Goal: Information Seeking & Learning: Learn about a topic

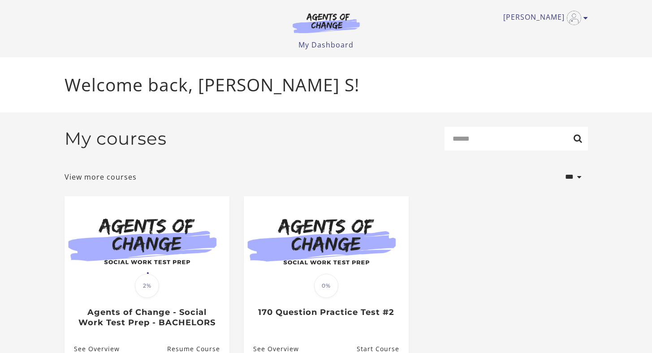
scroll to position [48, 0]
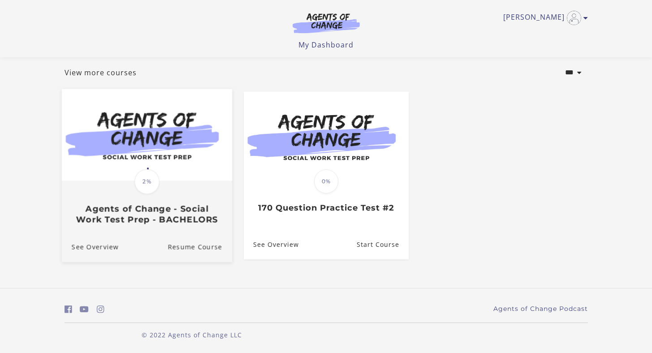
click at [181, 195] on div "Translation missing: en.liquid.partials.dashboard_course_card.progress_descript…" at bounding box center [146, 203] width 170 height 43
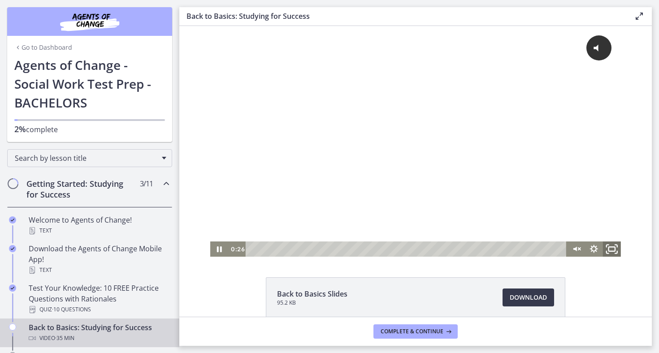
click at [612, 251] on icon "Fullscreen" at bounding box center [612, 249] width 22 height 18
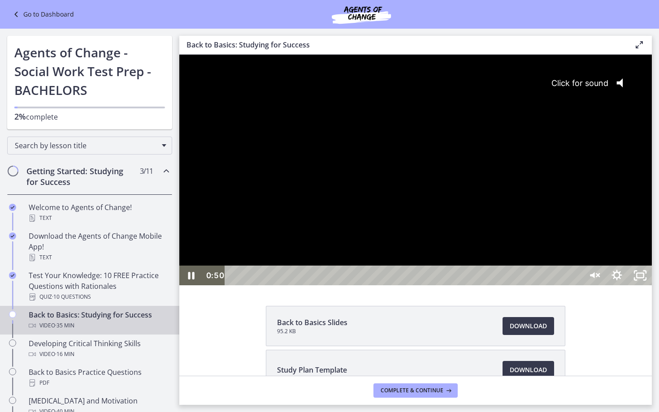
click at [652, 266] on div "Click for sound @keyframes VOLUME_SMALL_WAVE_FLASH { 0% { opacity: 0; } 33% { o…" at bounding box center [415, 160] width 472 height 211
click at [192, 288] on icon "Pause" at bounding box center [191, 276] width 28 height 24
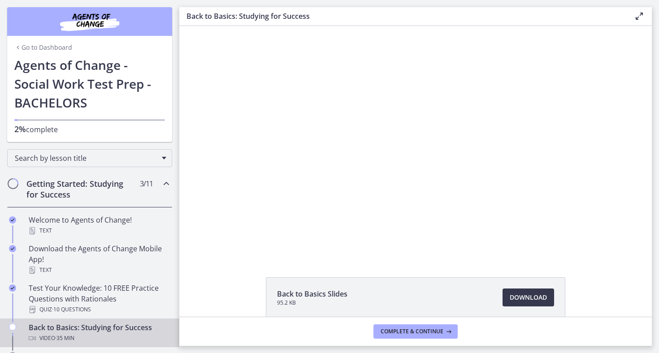
scroll to position [88, 0]
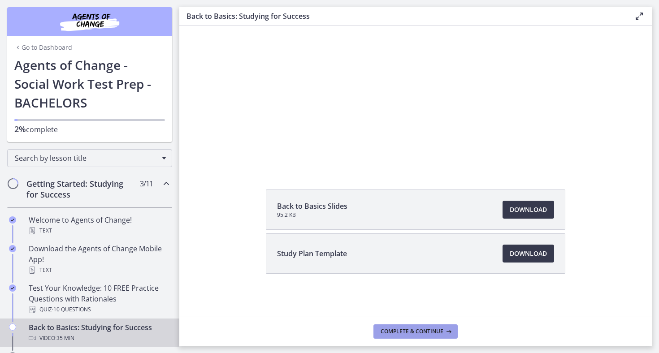
click at [402, 332] on span "Complete & continue" at bounding box center [412, 331] width 63 height 7
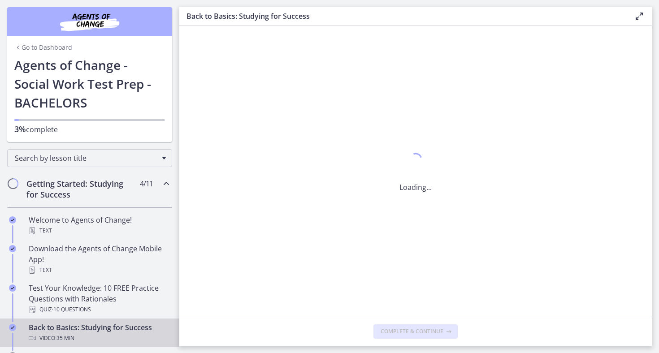
scroll to position [0, 0]
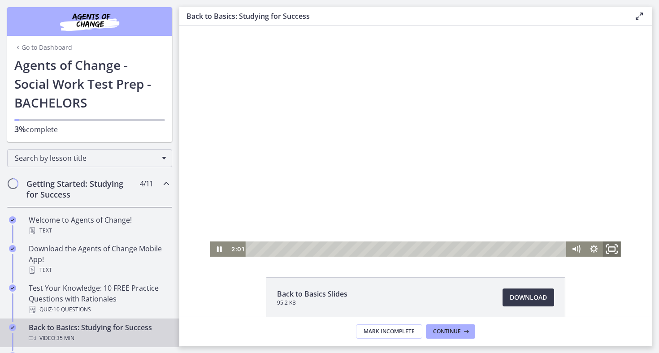
click at [607, 251] on icon "Fullscreen" at bounding box center [612, 249] width 22 height 18
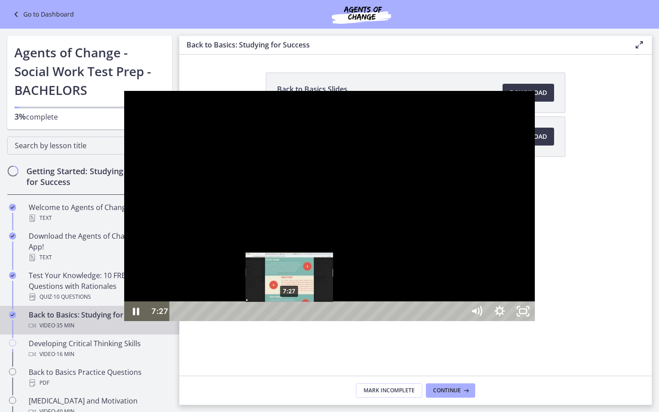
click at [286, 315] on div "Playbar" at bounding box center [289, 311] width 7 height 7
click at [178, 321] on div "7:12" at bounding box center [318, 312] width 281 height 20
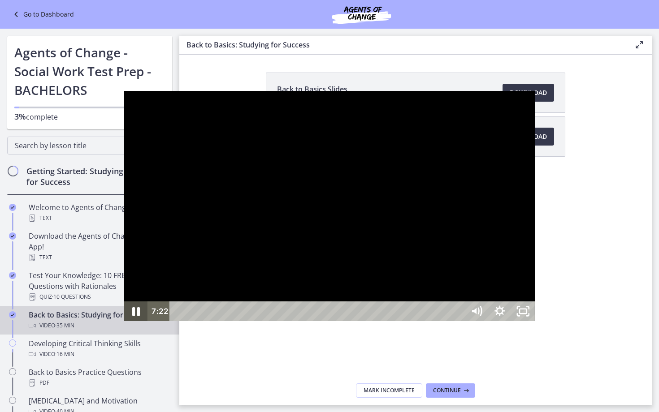
click at [132, 316] on icon "Pause" at bounding box center [136, 312] width 8 height 9
click at [125, 321] on icon "Play Video" at bounding box center [136, 312] width 23 height 20
click at [124, 321] on icon "Pause" at bounding box center [135, 312] width 23 height 20
drag, startPoint x: 659, startPoint y: 215, endPoint x: 659, endPoint y: 210, distance: 4.9
click at [535, 210] on div at bounding box center [329, 206] width 411 height 231
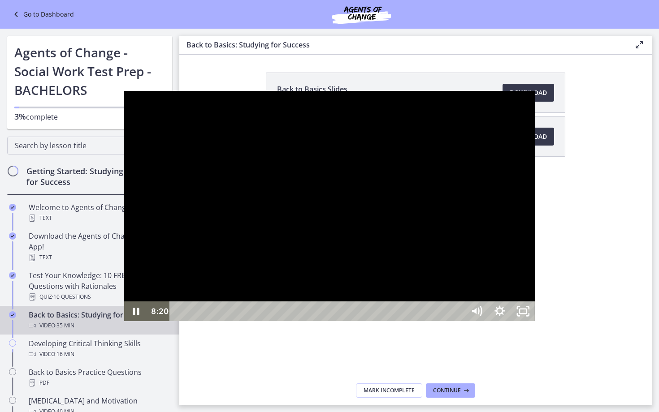
drag, startPoint x: 657, startPoint y: 214, endPoint x: 659, endPoint y: 139, distance: 74.4
click at [535, 139] on div at bounding box center [329, 206] width 411 height 231
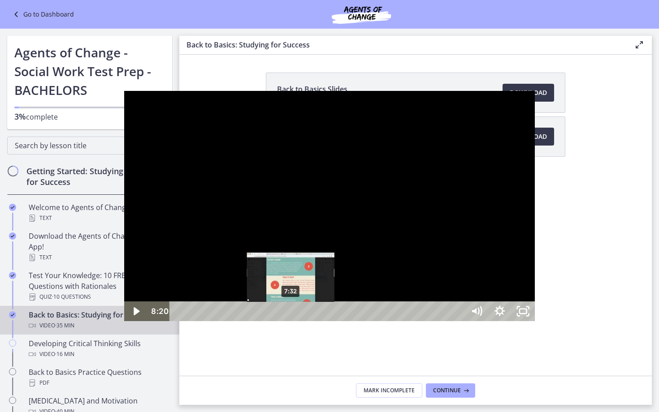
click at [178, 321] on div "7:32" at bounding box center [318, 312] width 281 height 20
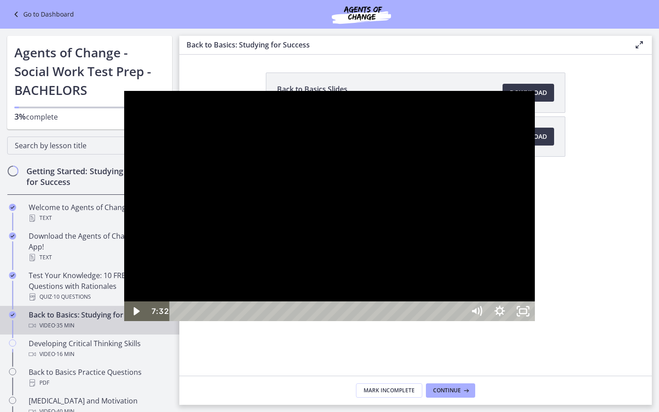
drag, startPoint x: 657, startPoint y: 154, endPoint x: 659, endPoint y: 241, distance: 87.0
click at [535, 241] on div at bounding box center [329, 206] width 411 height 231
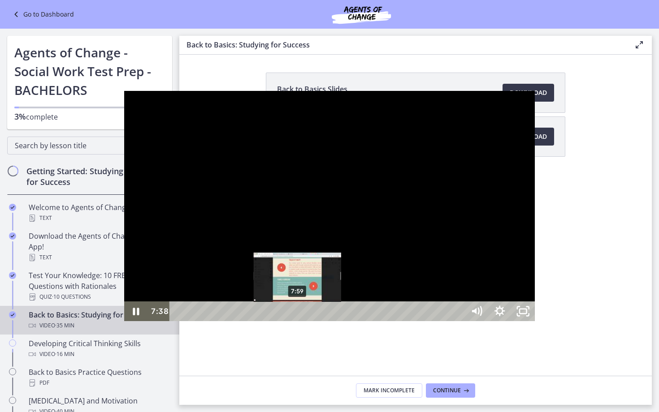
click at [178, 321] on div "7:59" at bounding box center [318, 312] width 281 height 20
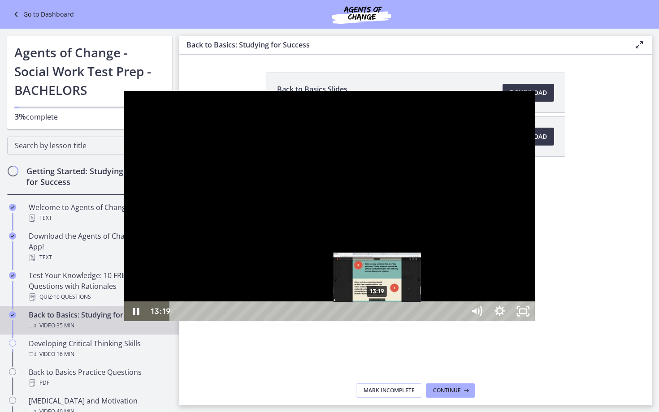
click at [254, 321] on div "13:19" at bounding box center [318, 312] width 281 height 20
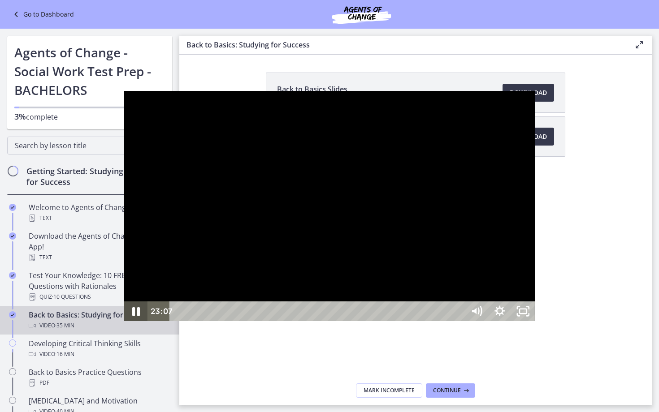
click at [122, 324] on icon "Pause" at bounding box center [136, 312] width 28 height 24
click at [535, 248] on div at bounding box center [329, 206] width 411 height 231
drag, startPoint x: 630, startPoint y: 166, endPoint x: 634, endPoint y: 143, distance: 23.7
click at [535, 143] on div at bounding box center [329, 206] width 411 height 231
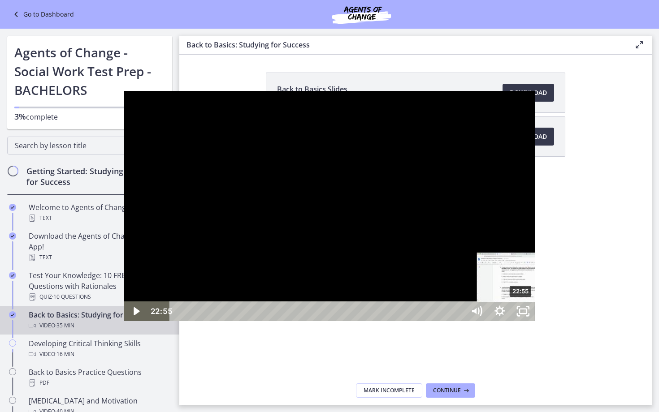
click at [517, 315] on div "Playbar" at bounding box center [520, 311] width 7 height 7
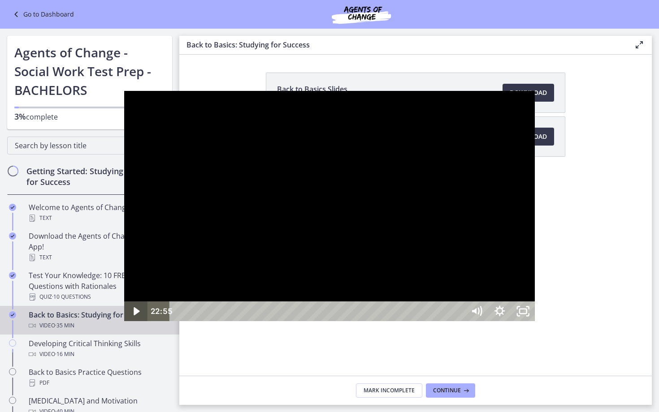
click at [134, 316] on icon "Play Video" at bounding box center [137, 312] width 6 height 8
click at [491, 186] on div at bounding box center [329, 206] width 411 height 231
click at [134, 316] on icon "Play Video" at bounding box center [137, 312] width 6 height 8
click at [132, 316] on icon "Pause" at bounding box center [136, 312] width 8 height 9
